Goal: Information Seeking & Learning: Learn about a topic

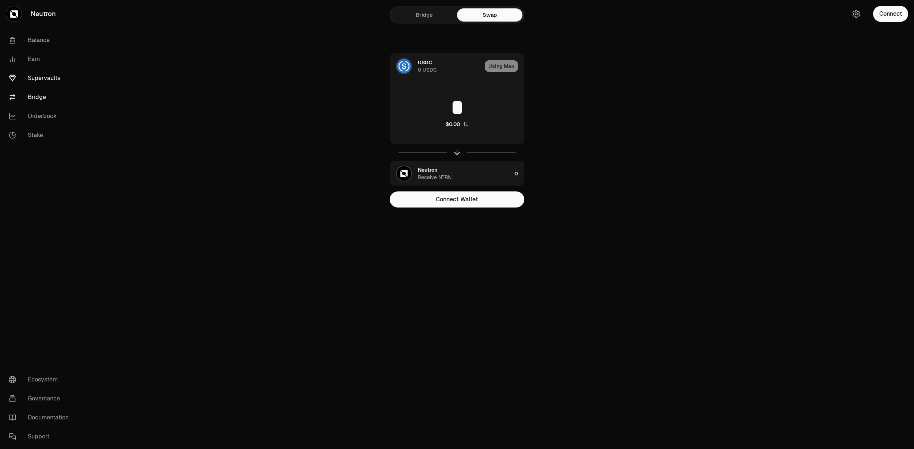
click at [37, 79] on link "Supervaults" at bounding box center [41, 78] width 76 height 19
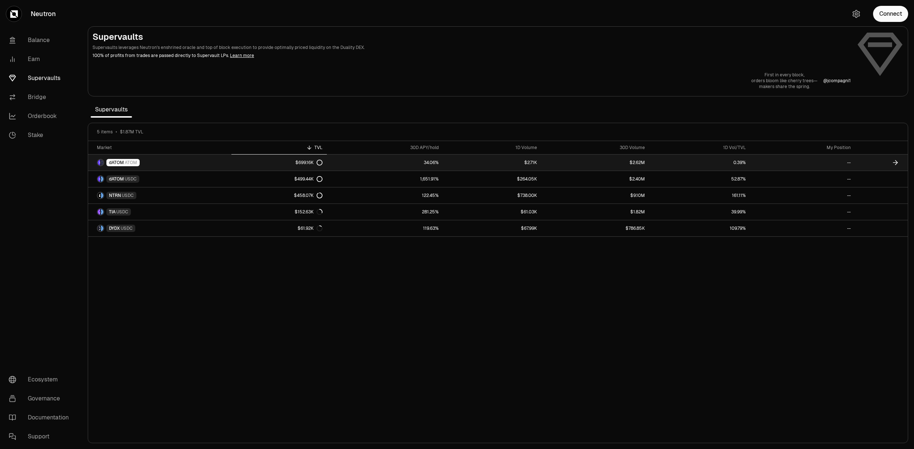
click at [168, 165] on link "dATOM ATOM" at bounding box center [159, 163] width 143 height 16
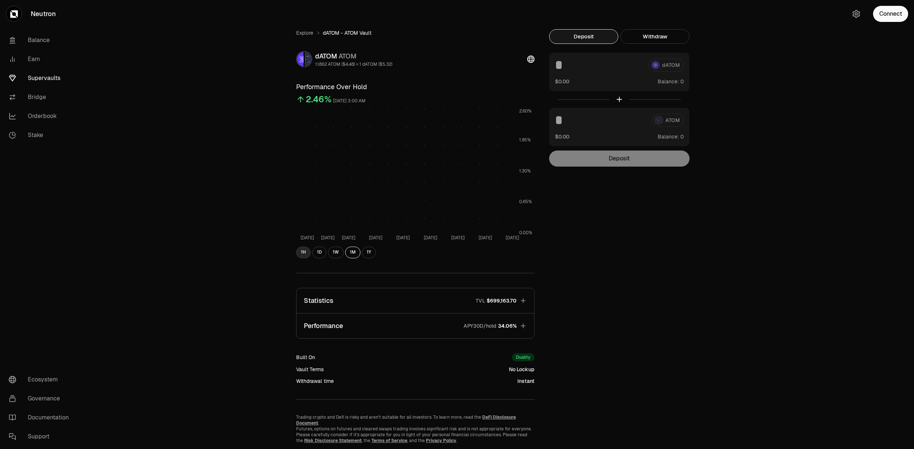
click at [306, 257] on button "1H" at bounding box center [303, 253] width 15 height 12
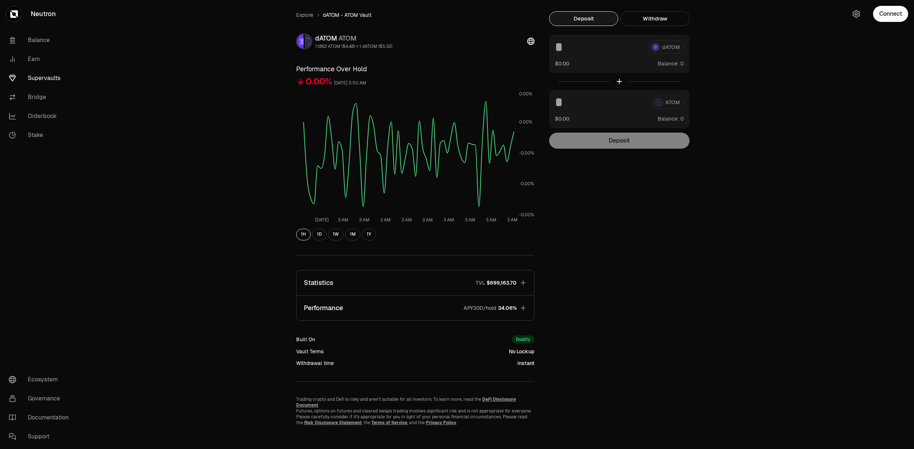
click at [473, 283] on span "TVL $699,163.70" at bounding box center [493, 282] width 47 height 7
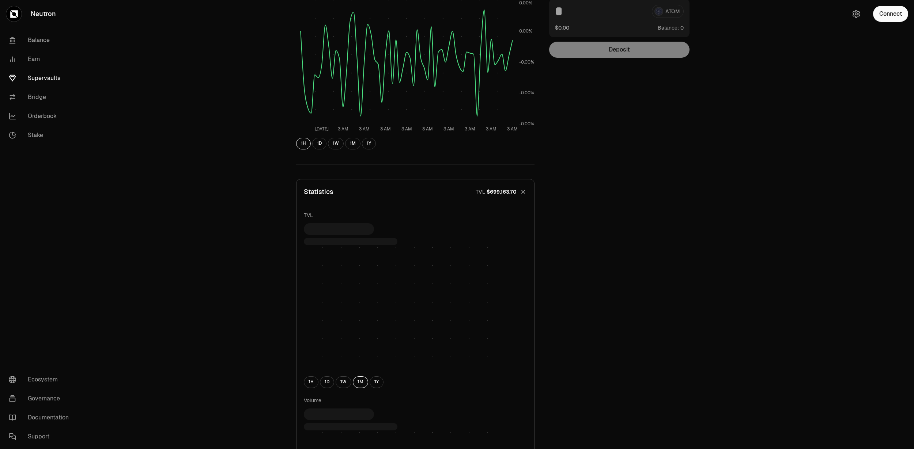
scroll to position [114, 0]
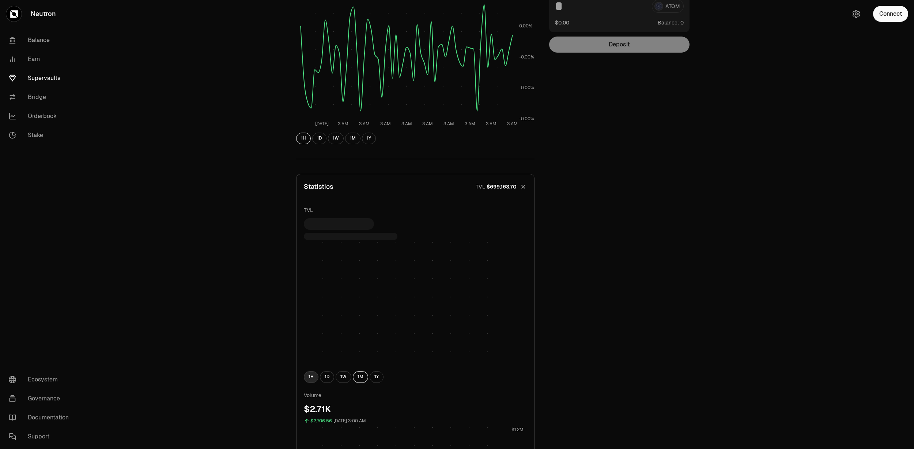
click at [311, 382] on button "1H" at bounding box center [311, 378] width 15 height 12
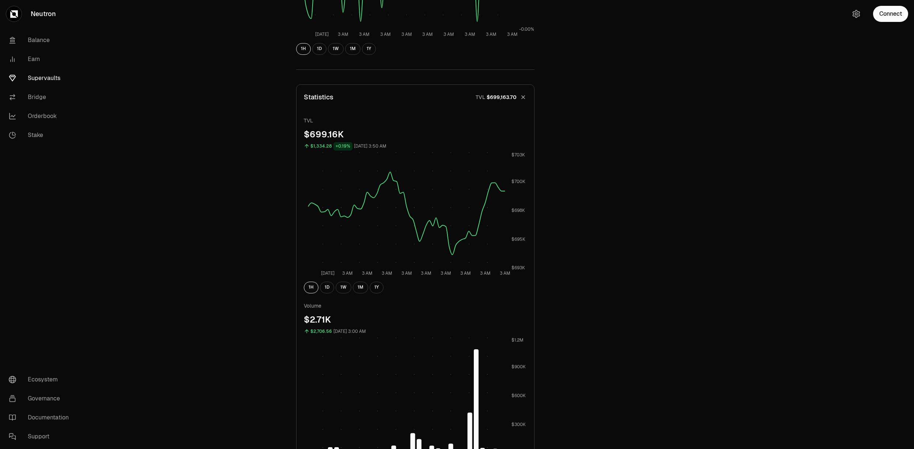
scroll to position [191, 0]
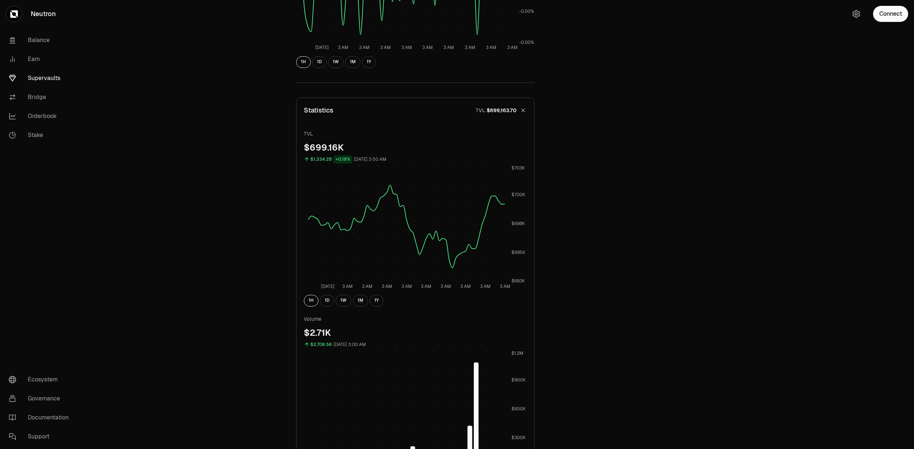
click at [352, 308] on div "TVL $699.16K $1,334.28 +0.19% [DATE] 3:50 AM [DATE] 3 AM 3 AM 3 AM 3 AM 3 AM 3 …" at bounding box center [415, 311] width 223 height 362
click at [347, 304] on button "1W" at bounding box center [344, 301] width 16 height 12
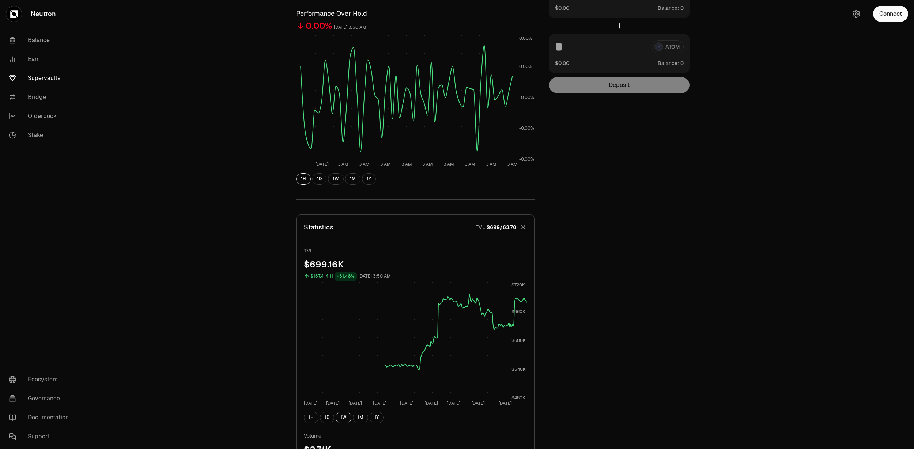
scroll to position [74, 0]
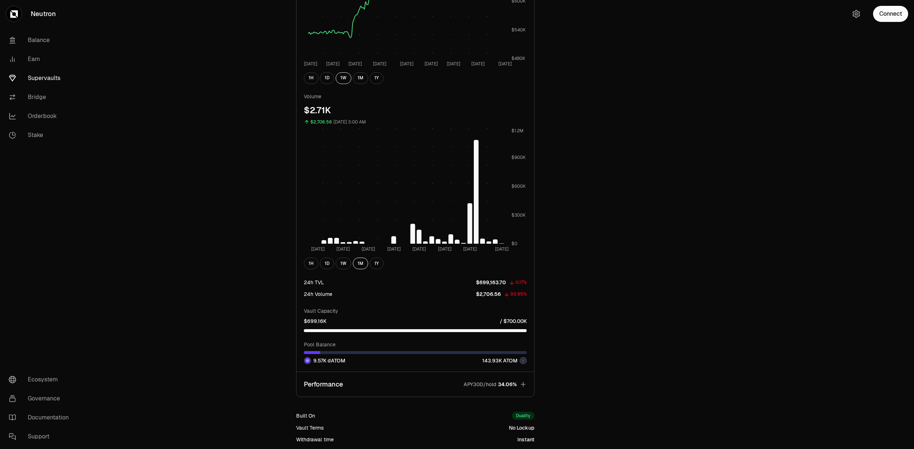
click at [326, 389] on p "Performance" at bounding box center [323, 385] width 39 height 10
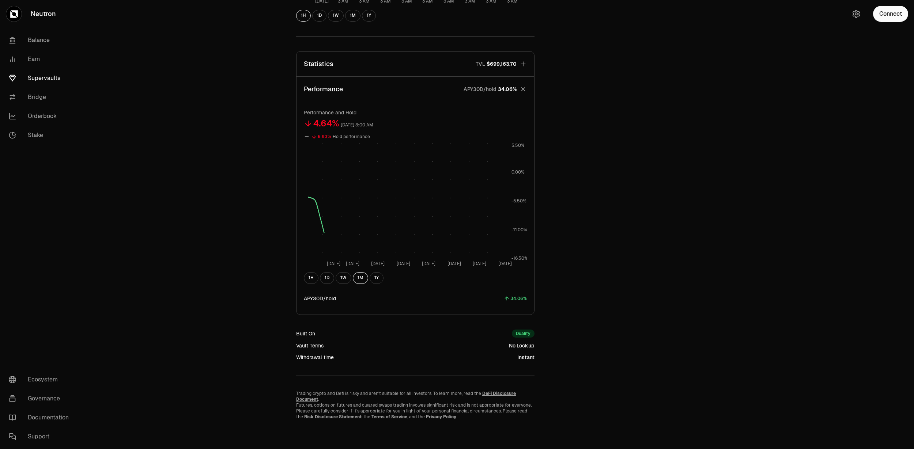
scroll to position [231, 0]
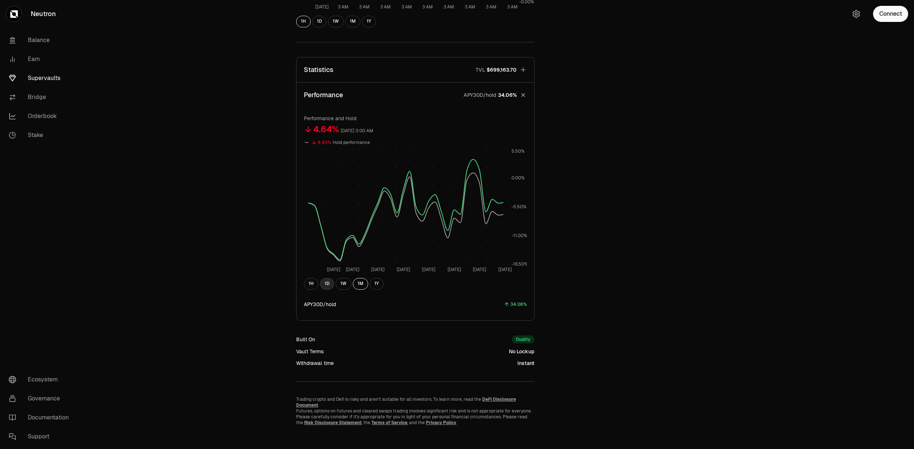
click at [331, 288] on button "1D" at bounding box center [327, 284] width 14 height 12
